Goal: Transaction & Acquisition: Purchase product/service

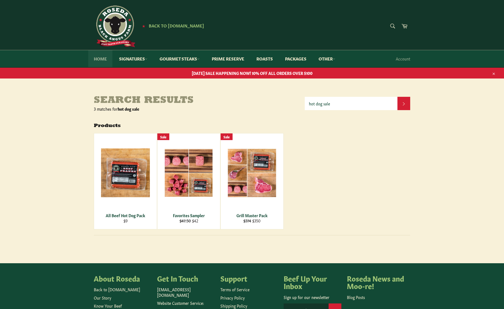
click at [102, 57] on link "Home" at bounding box center [100, 58] width 24 height 17
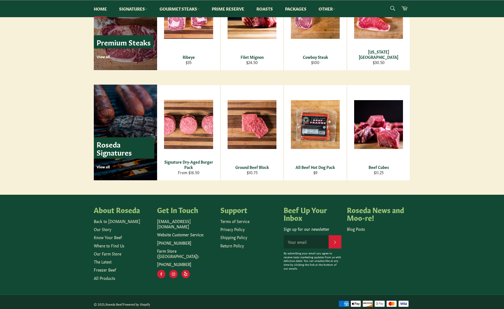
scroll to position [717, 0]
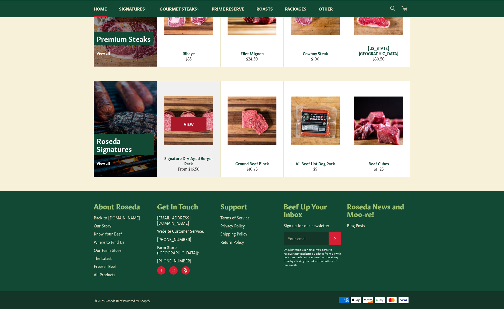
click at [188, 121] on span "View" at bounding box center [188, 124] width 35 height 14
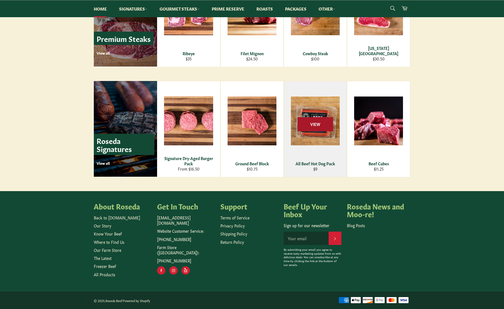
click at [318, 129] on span "View" at bounding box center [314, 124] width 35 height 14
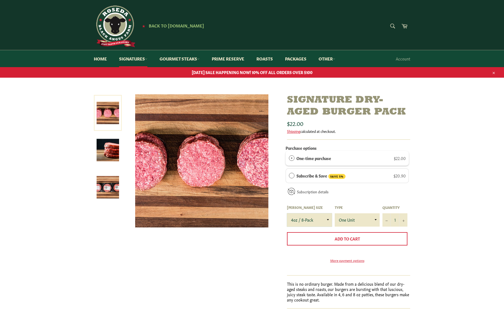
click at [326, 218] on select "4oz / 8-Pack 6oz / 4-Pack 8oz / 4-Pack" at bounding box center [309, 219] width 45 height 13
select select "6oz / 4-Pack"
click at [287, 213] on select "4oz / 8-Pack 6oz / 4-Pack 8oz / 4-Pack" at bounding box center [309, 219] width 45 height 13
